Goal: Find specific page/section: Find specific page/section

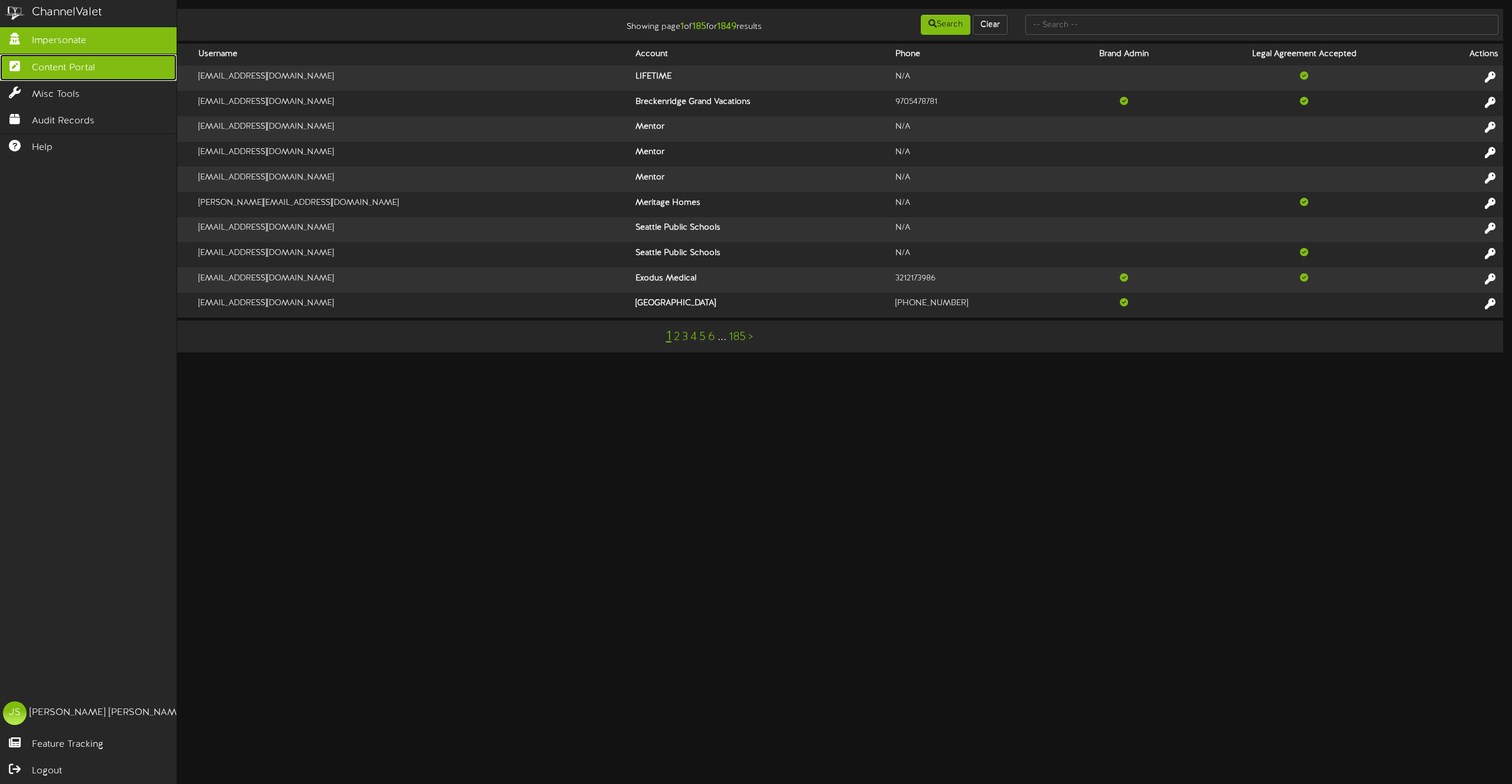
click at [45, 65] on span "Content Portal" at bounding box center [63, 68] width 63 height 13
click at [66, 69] on span "Content Portal" at bounding box center [63, 68] width 63 height 13
